Goal: Transaction & Acquisition: Purchase product/service

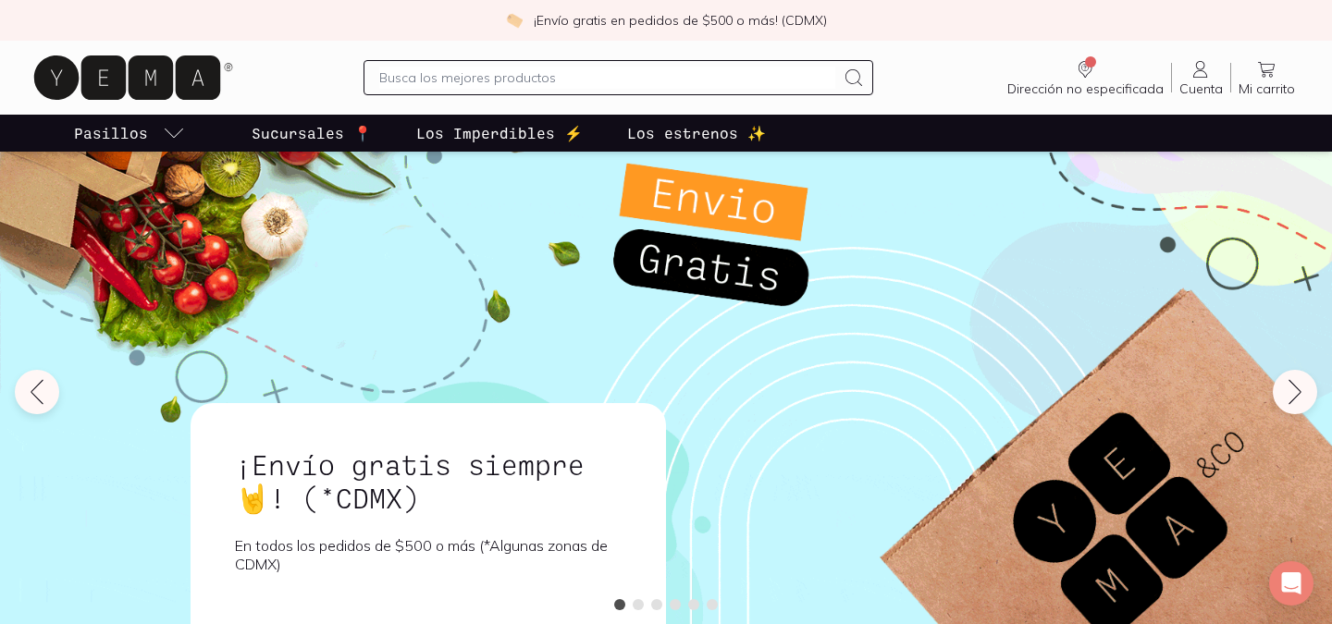
click at [403, 80] on input "text" at bounding box center [606, 78] width 455 height 22
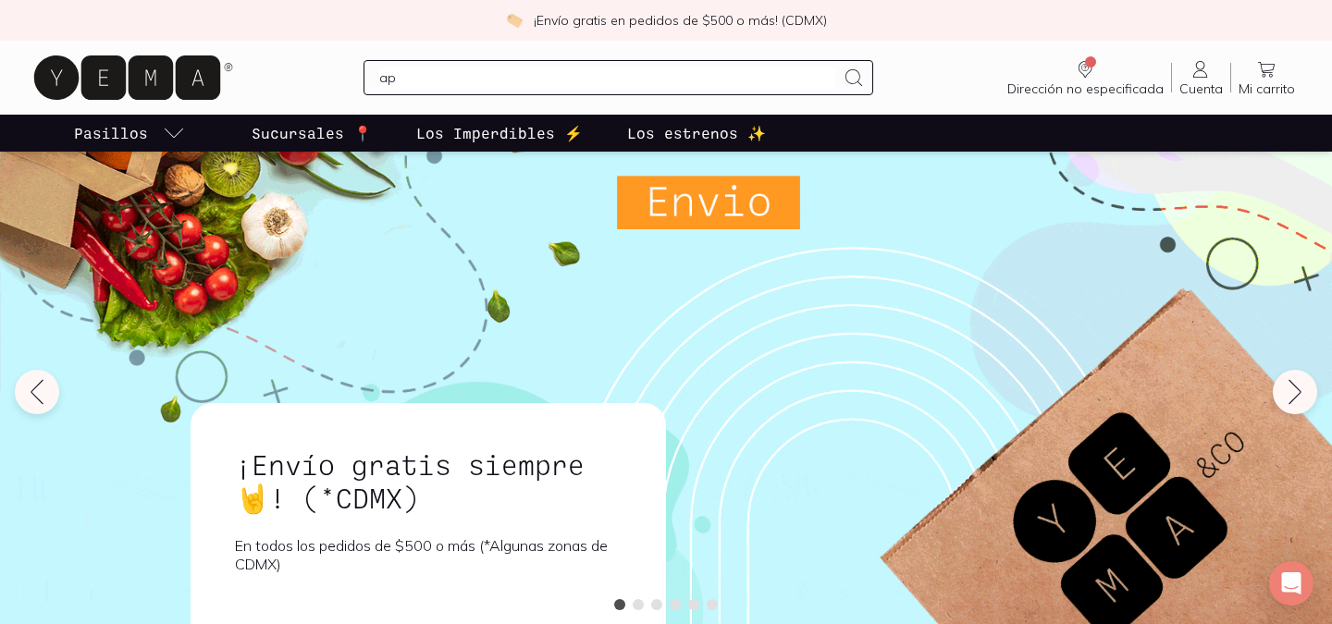
type input "a"
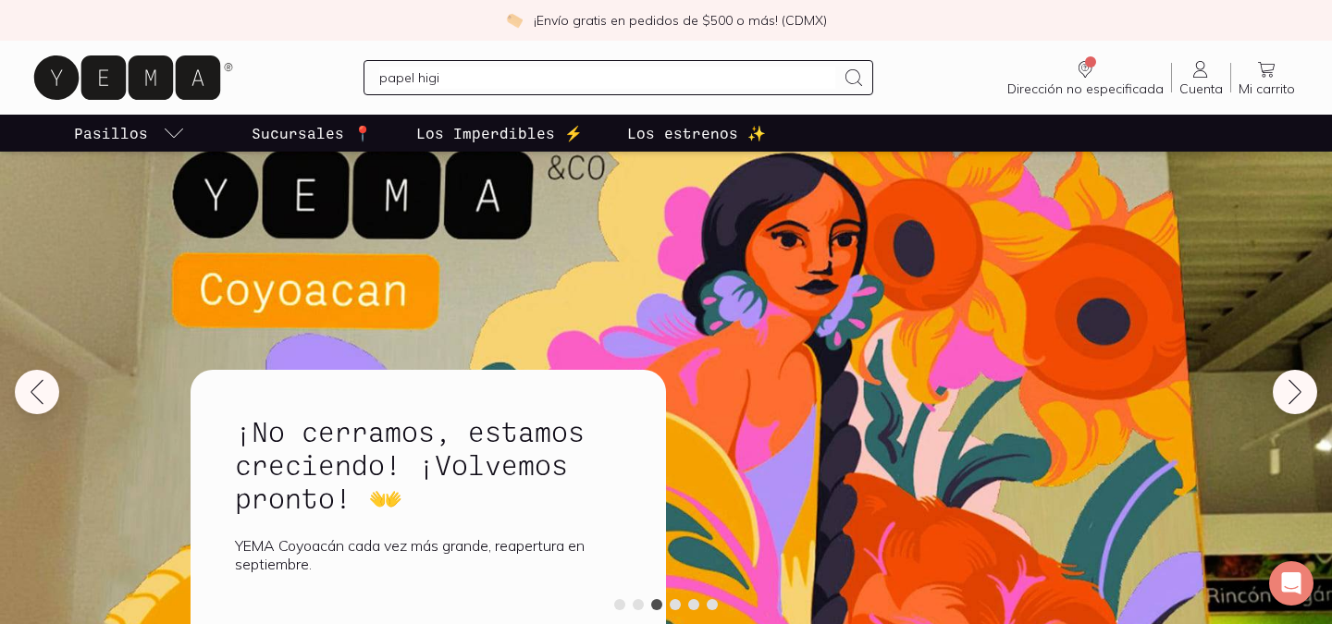
click at [533, 71] on input "papel higi" at bounding box center [606, 78] width 455 height 22
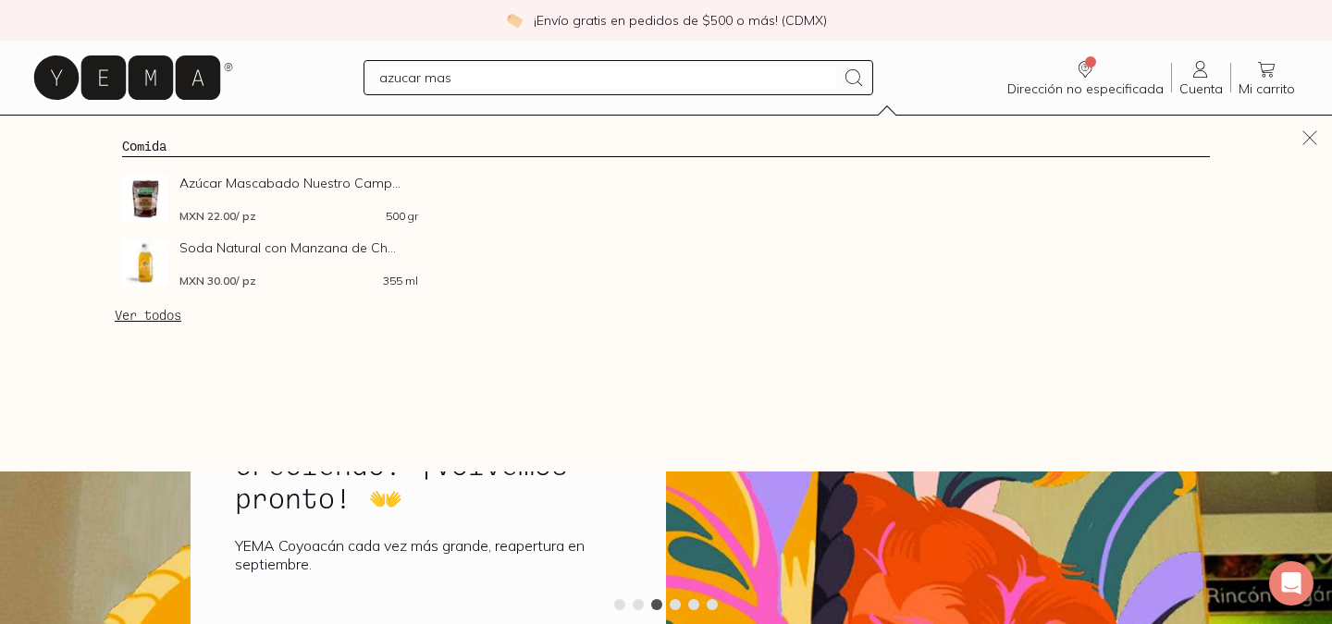
type input "azucar masc"
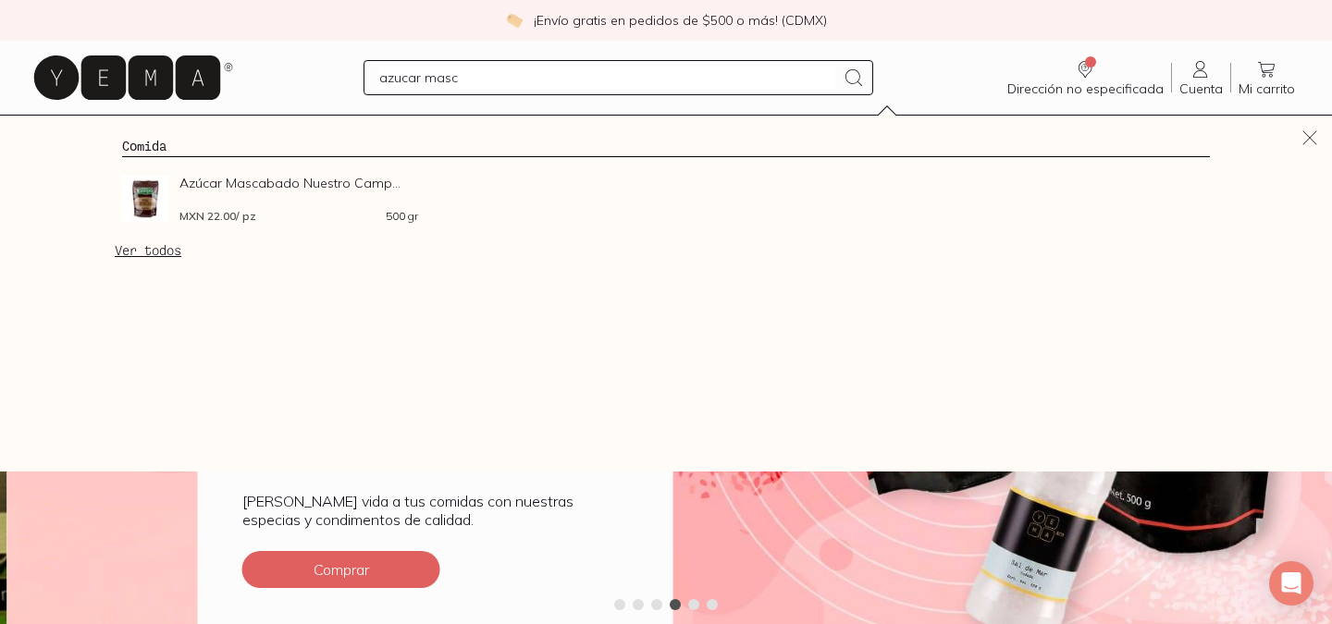
click at [256, 185] on span "Azúcar Mascabado Nuestro Camp..." at bounding box center [298, 183] width 239 height 15
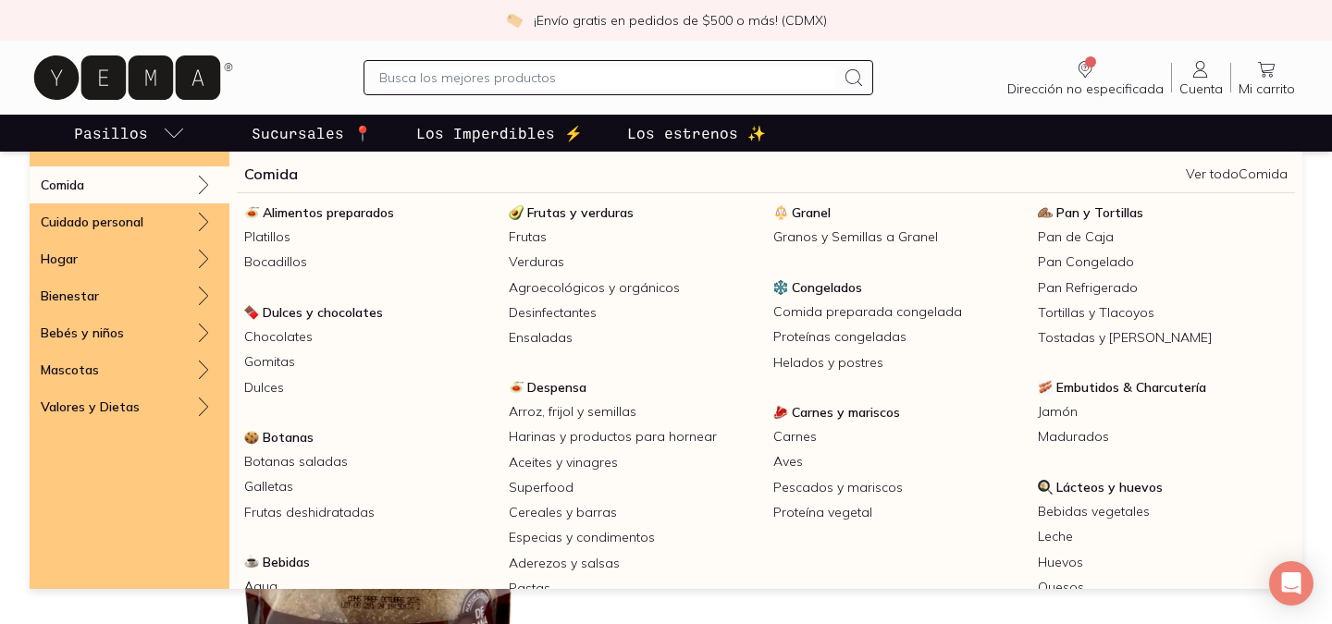
click at [178, 133] on icon "pasillo-todos-link" at bounding box center [174, 133] width 22 height 22
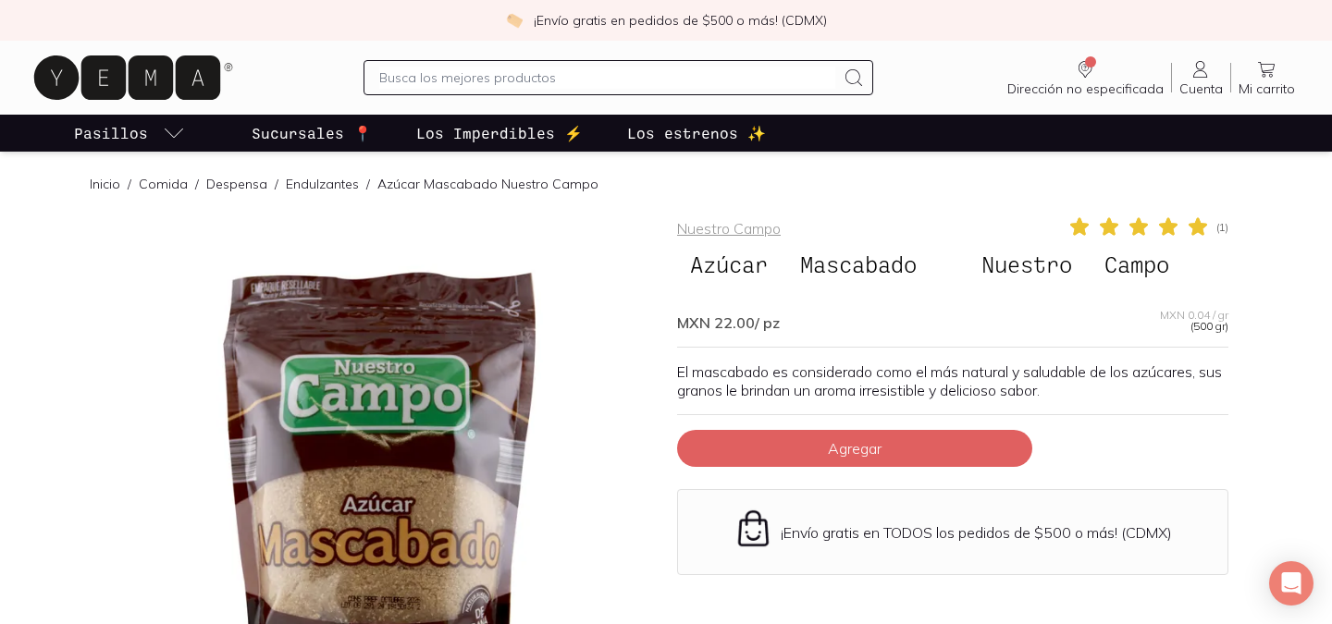
click at [178, 133] on icon "pasillo-todos-link" at bounding box center [174, 133] width 22 height 22
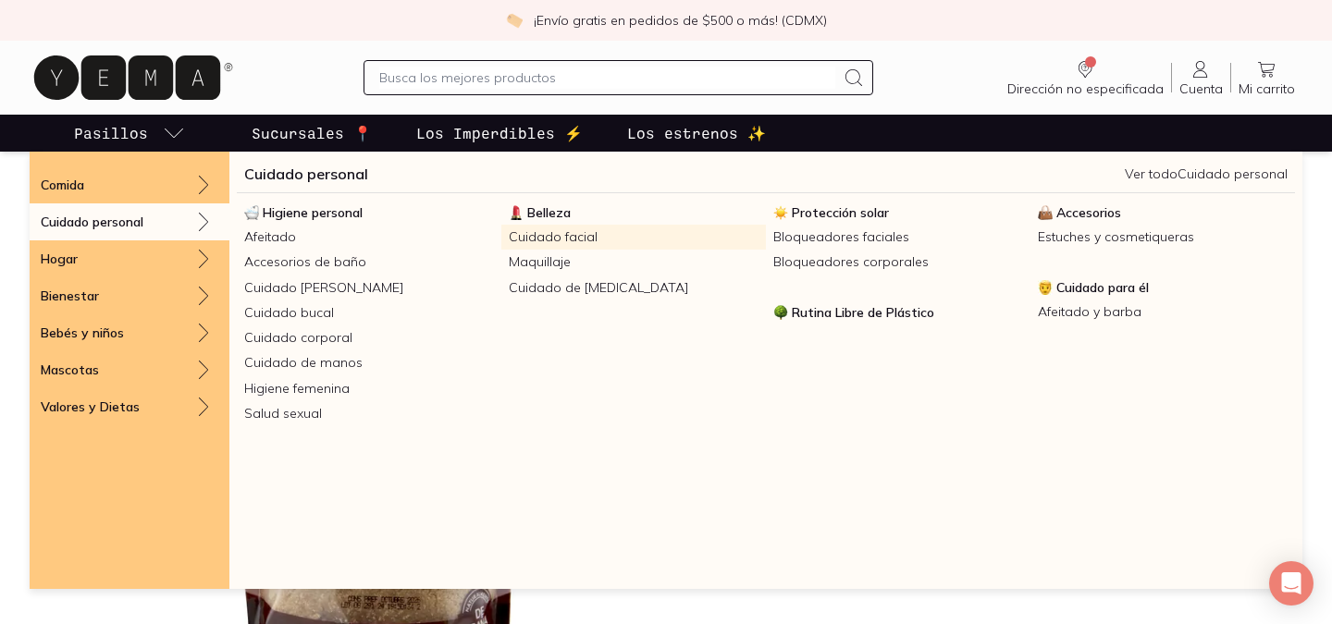
click at [526, 238] on link "Cuidado facial" at bounding box center [633, 237] width 264 height 25
